Goal: Task Accomplishment & Management: Use online tool/utility

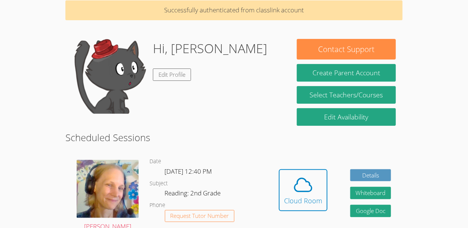
scroll to position [70, 0]
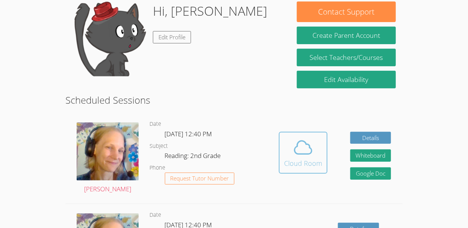
click at [310, 144] on icon at bounding box center [303, 147] width 21 height 21
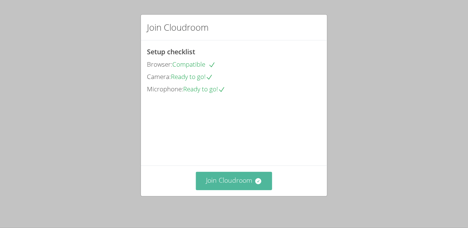
click at [223, 180] on button "Join Cloudroom" at bounding box center [234, 181] width 77 height 18
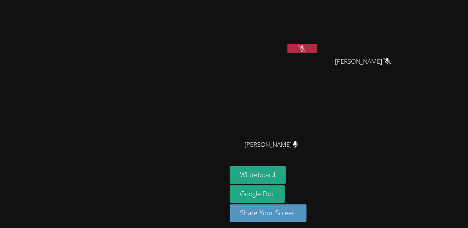
click at [40, 227] on div "[PERSON_NAME]" at bounding box center [113, 116] width 221 height 226
click at [306, 46] on icon at bounding box center [302, 48] width 8 height 6
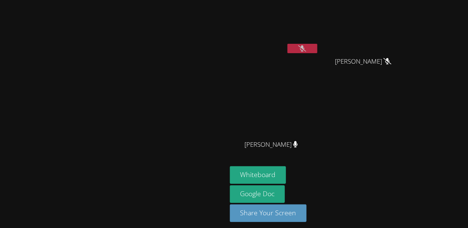
click at [306, 48] on icon at bounding box center [302, 48] width 8 height 6
click at [317, 51] on button at bounding box center [303, 48] width 30 height 9
click at [317, 46] on button at bounding box center [303, 48] width 30 height 9
click at [317, 48] on button at bounding box center [303, 48] width 30 height 9
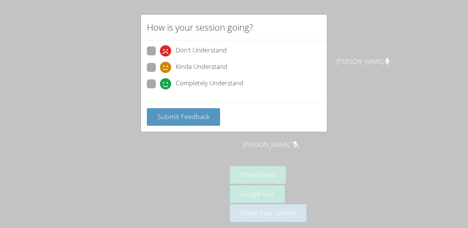
click at [160, 89] on span at bounding box center [160, 89] width 0 height 0
click at [160, 81] on input "Completely Understand" at bounding box center [163, 82] width 6 height 6
radio input "true"
click at [175, 121] on button "Submit Feedback" at bounding box center [183, 117] width 73 height 18
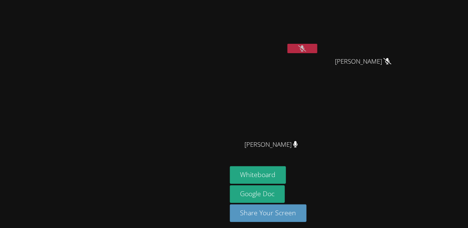
click at [392, 57] on span "JONAS VALLE" at bounding box center [363, 61] width 56 height 11
click at [411, 220] on div "Whiteboard Google Doc Share Your Screen" at bounding box center [320, 197] width 181 height 62
